Goal: Information Seeking & Learning: Learn about a topic

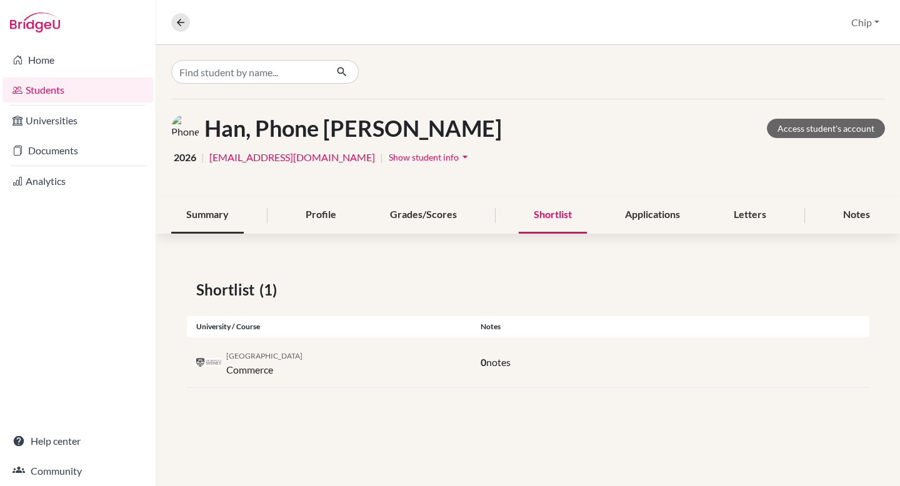
click at [224, 218] on div "Summary" at bounding box center [207, 215] width 72 height 37
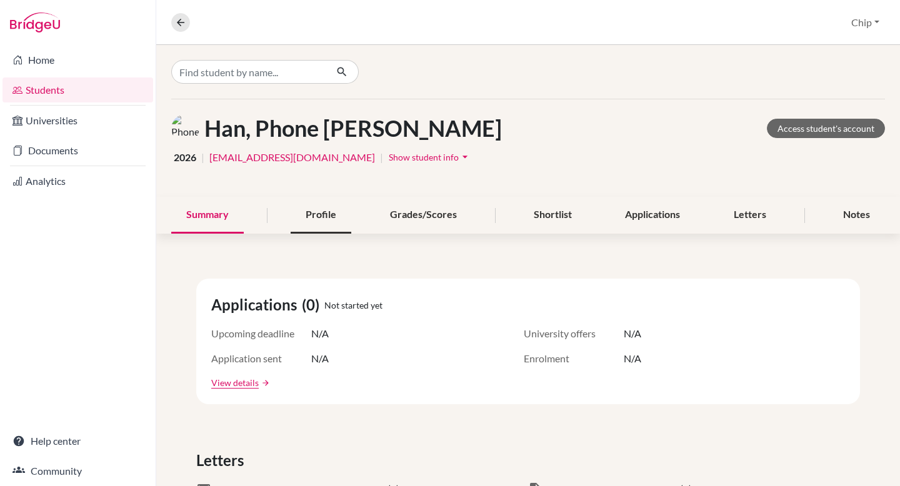
click at [327, 215] on div "Profile" at bounding box center [321, 215] width 61 height 37
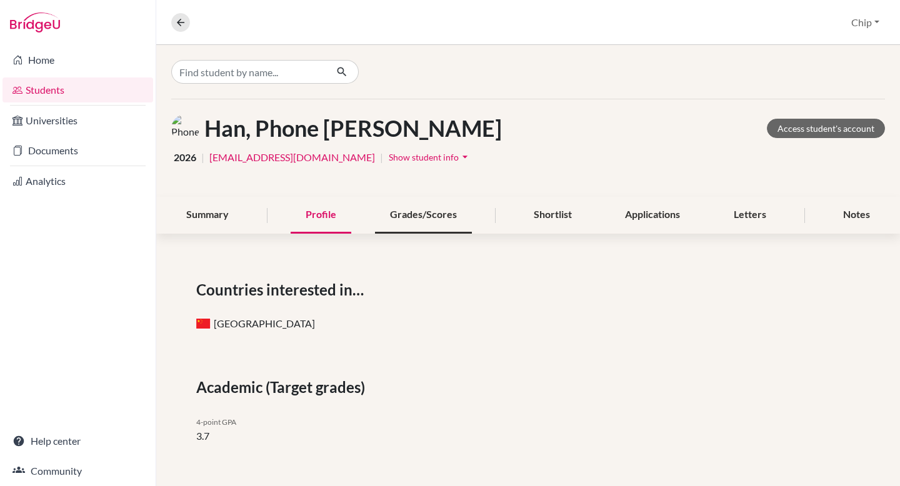
click at [432, 220] on div "Grades/Scores" at bounding box center [423, 215] width 97 height 37
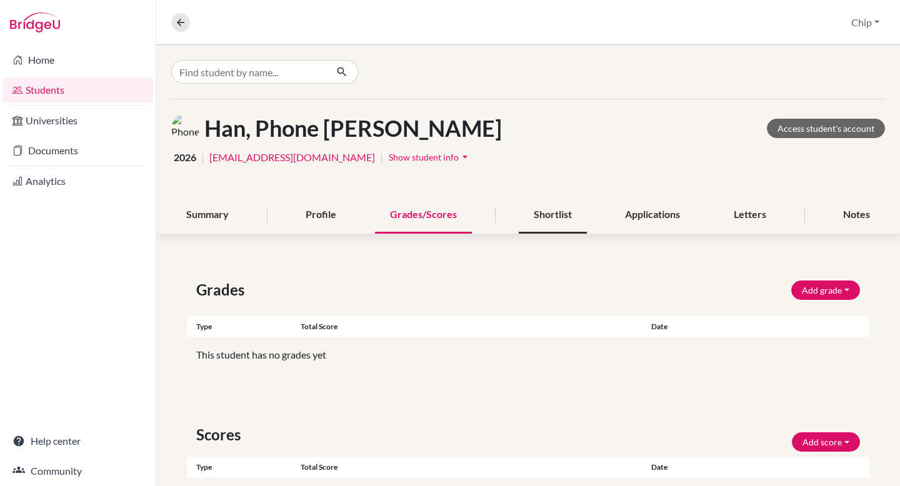
click at [565, 216] on div "Shortlist" at bounding box center [553, 215] width 68 height 37
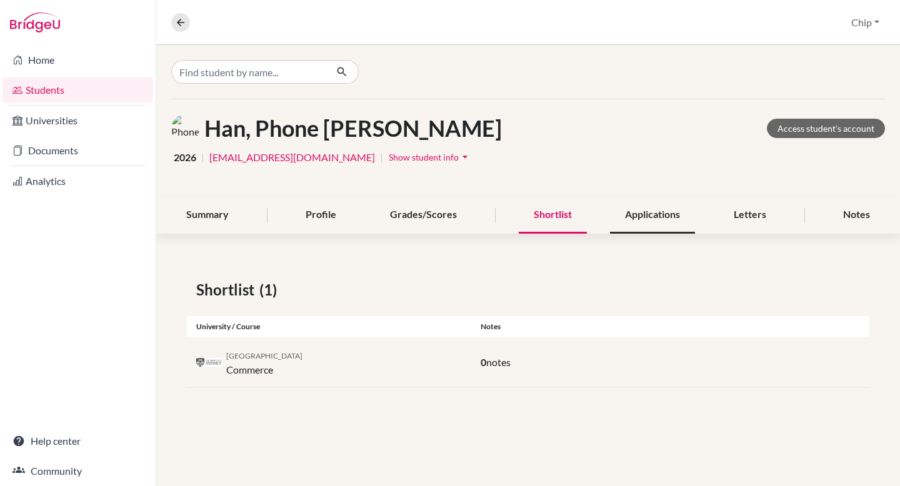
click at [625, 216] on div "Applications" at bounding box center [652, 215] width 85 height 37
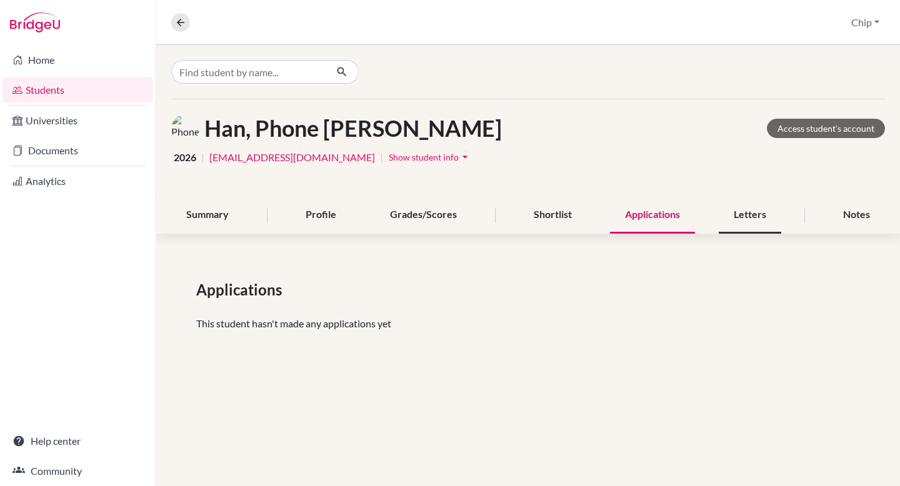
click at [735, 216] on div "Letters" at bounding box center [750, 215] width 62 height 37
